Goal: Navigation & Orientation: Find specific page/section

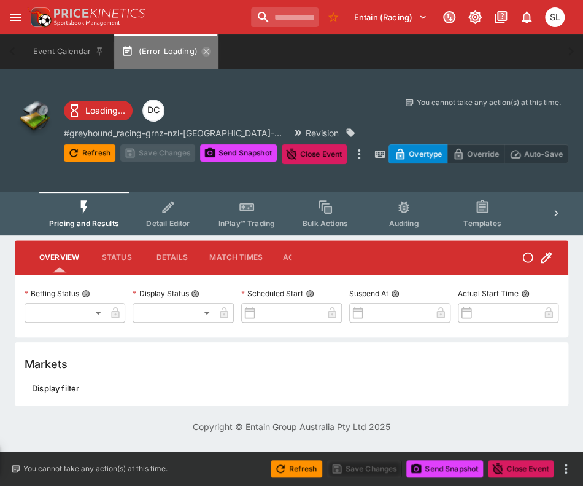
click at [207, 53] on icon "button" at bounding box center [206, 52] width 10 height 10
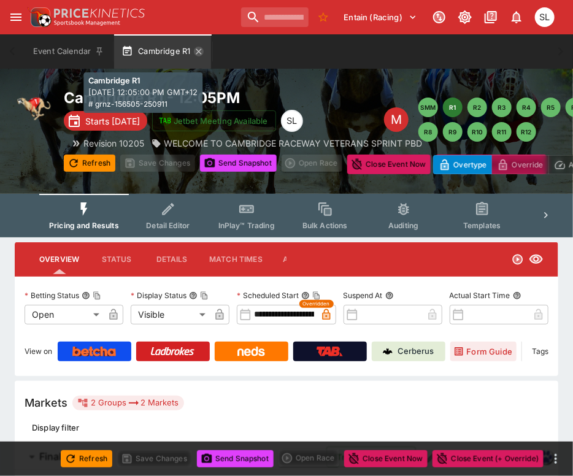
click at [202, 51] on icon "button" at bounding box center [199, 52] width 10 height 10
